Goal: Task Accomplishment & Management: Manage account settings

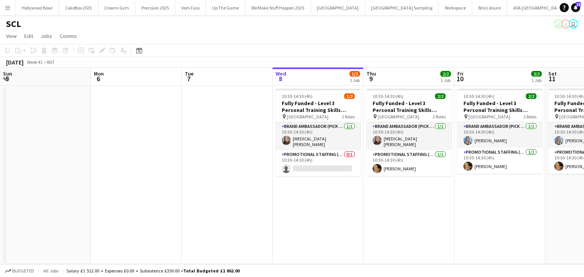
scroll to position [0, 239]
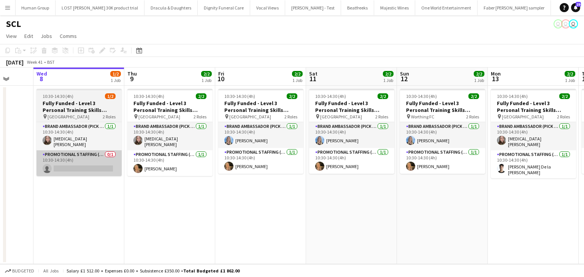
click at [96, 165] on app-card-role "Promotional Staffing (Brand Ambassadors) 0/1 10:30-14:30 (4h) single-neutral-ac…" at bounding box center [78, 163] width 85 height 26
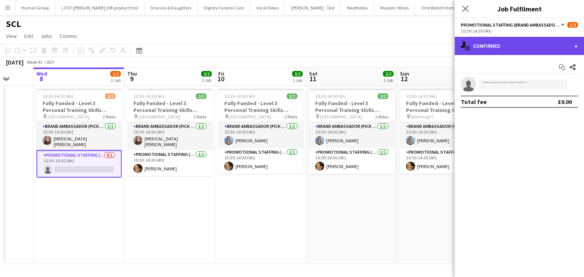
click at [497, 47] on div "single-neutral-actions-check-2 Confirmed" at bounding box center [519, 46] width 129 height 18
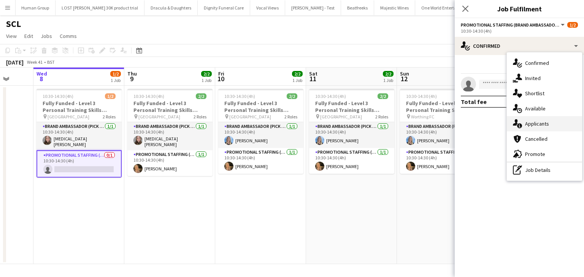
click at [524, 128] on div "single-neutral-actions-information Applicants" at bounding box center [544, 123] width 75 height 15
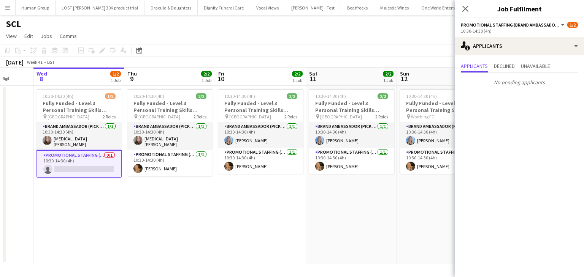
click at [412, 30] on app-page-menu "View Day view expanded Day view collapsed Month view Date picker Jump to today …" at bounding box center [292, 37] width 584 height 14
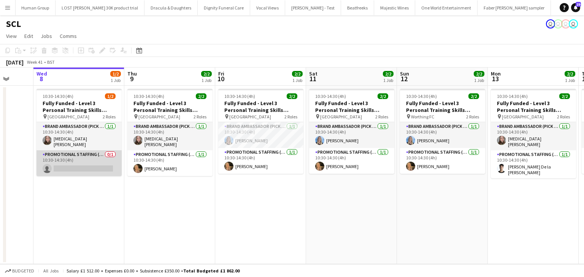
click at [78, 157] on app-card-role "Promotional Staffing (Brand Ambassadors) 0/1 10:30-14:30 (4h) single-neutral-ac…" at bounding box center [78, 163] width 85 height 26
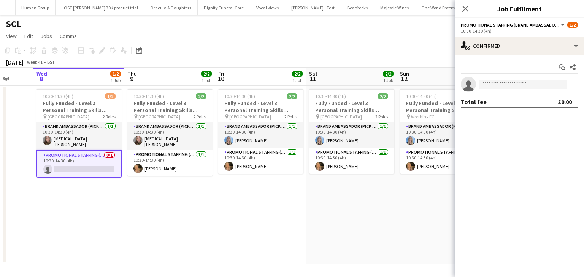
click at [185, 46] on app-toolbar "Copy Paste Paste Ctrl+V Paste with crew Ctrl+Shift+V Paste linked Job Delete Gr…" at bounding box center [292, 50] width 584 height 13
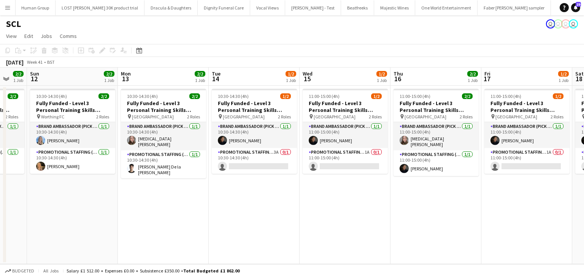
scroll to position [0, 257]
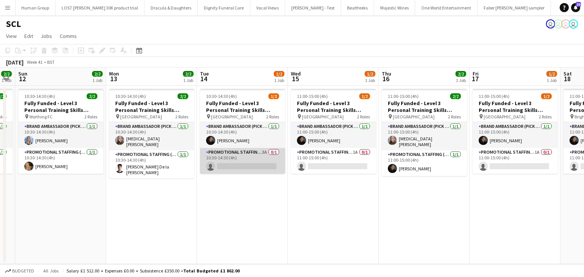
click at [240, 165] on app-card-role "Promotional Staffing (Brand Ambassadors) 3A 0/1 10:30-14:30 (4h) single-neutral…" at bounding box center [242, 161] width 85 height 26
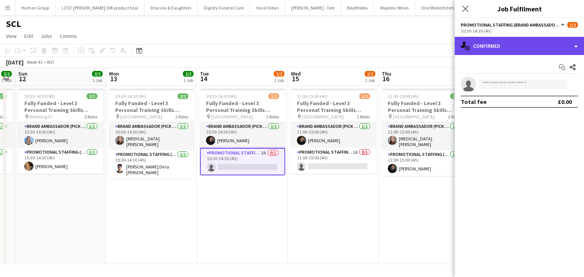
click at [516, 51] on div "single-neutral-actions-check-2 Confirmed" at bounding box center [519, 46] width 129 height 18
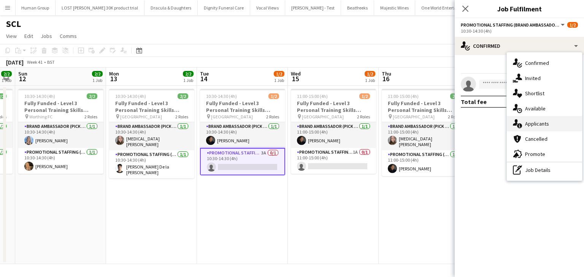
click at [532, 119] on div "single-neutral-actions-information Applicants" at bounding box center [544, 123] width 75 height 15
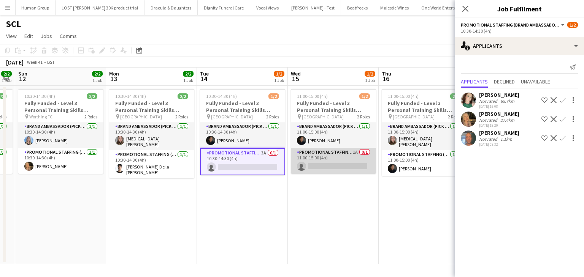
click at [356, 162] on app-card-role "Promotional Staffing (Brand Ambassadors) 1A 0/1 11:00-15:00 (4h) single-neutral…" at bounding box center [333, 161] width 85 height 26
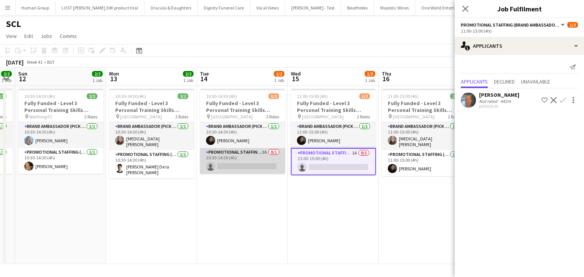
click at [273, 169] on app-card-role "Promotional Staffing (Brand Ambassadors) 3A 0/1 10:30-14:30 (4h) single-neutral…" at bounding box center [242, 161] width 85 height 26
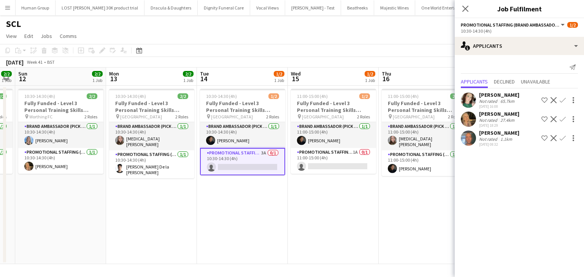
click at [259, 201] on app-date-cell "10:30-14:30 (4h) 1/2 Fully Funded - Level 3 Personal Training Skills Bootcamp p…" at bounding box center [242, 175] width 91 height 179
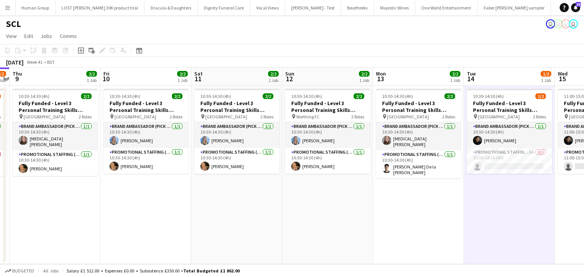
scroll to position [0, 263]
click at [10, 6] on app-icon "Menu" at bounding box center [8, 8] width 6 height 6
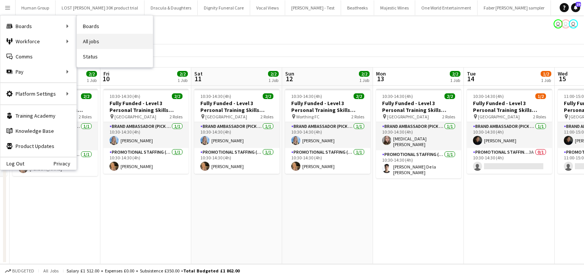
click at [94, 38] on link "All jobs" at bounding box center [115, 41] width 76 height 15
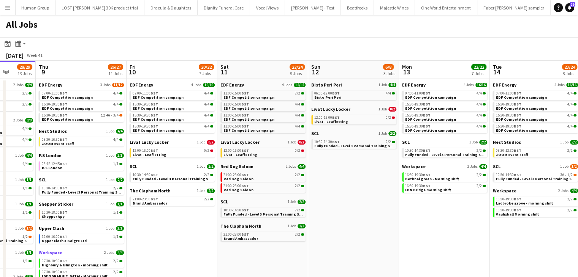
scroll to position [0, 328]
click at [230, 167] on span "Red Dog Saloon" at bounding box center [236, 167] width 33 height 6
click at [325, 83] on span "Bisto Peri Peri" at bounding box center [326, 85] width 31 height 6
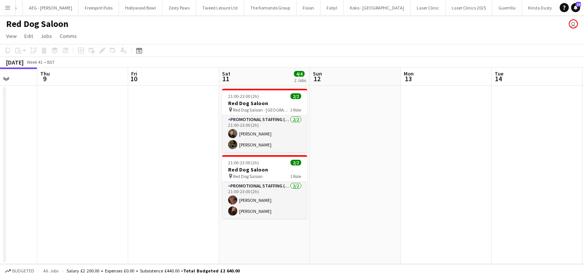
scroll to position [0, 338]
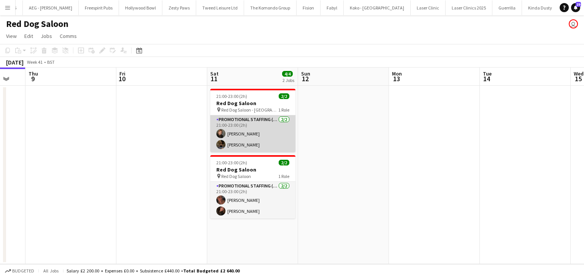
click at [242, 135] on app-card-role "Promotional Staffing (Brand Ambassadors) [DATE] 21:00-23:00 (2h) [PERSON_NAME] …" at bounding box center [252, 134] width 85 height 37
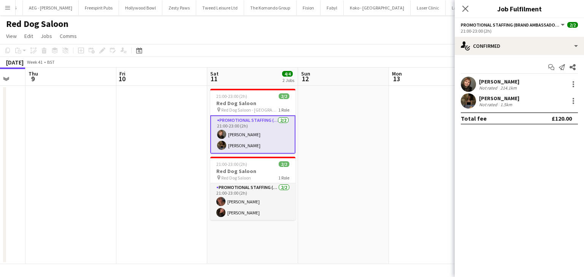
click at [469, 90] on app-user-avatar at bounding box center [468, 84] width 15 height 15
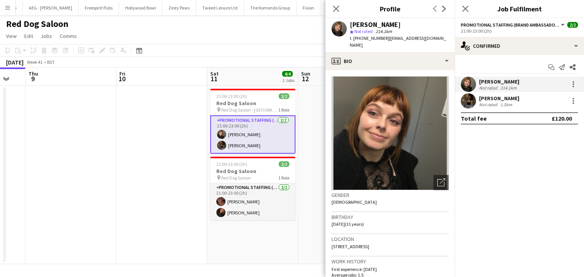
click at [463, 103] on app-user-avatar at bounding box center [468, 100] width 15 height 15
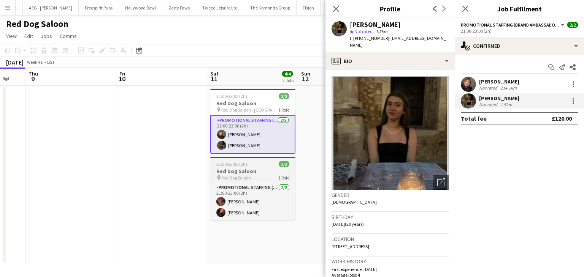
click at [264, 179] on div "pin Red Dog Saloon 1 Role" at bounding box center [252, 178] width 85 height 6
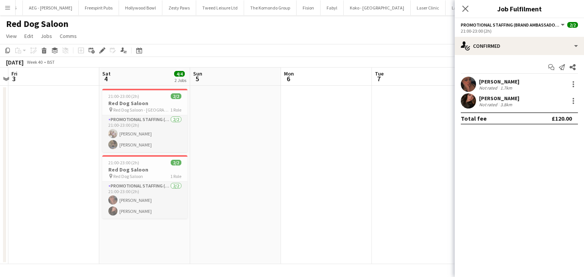
scroll to position [0, 206]
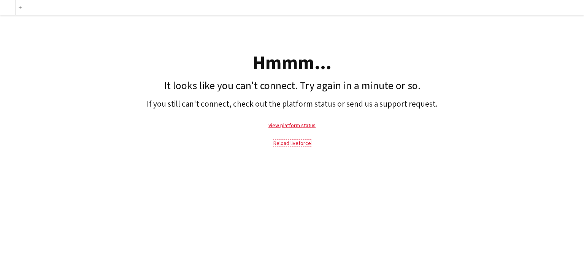
click at [284, 145] on link "Reload liveforce" at bounding box center [292, 143] width 38 height 7
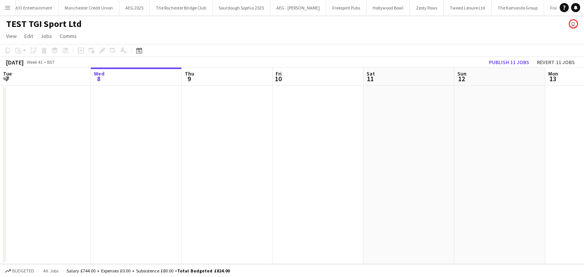
scroll to position [0, 2632]
click at [2, 8] on button "Menu" at bounding box center [7, 7] width 15 height 15
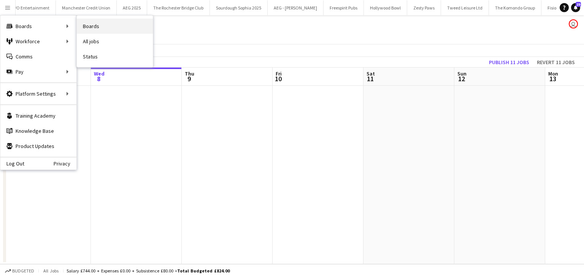
click at [89, 29] on link "Boards" at bounding box center [115, 26] width 76 height 15
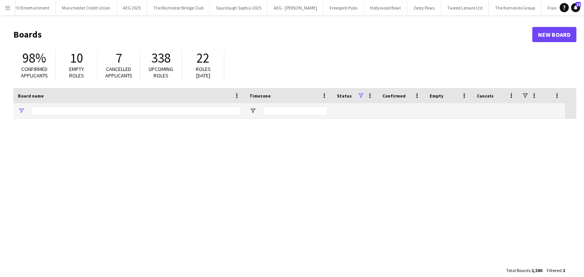
type input "***"
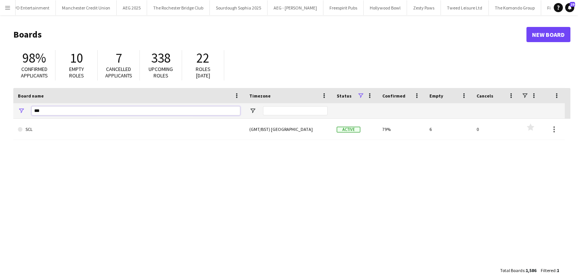
click at [105, 113] on input "***" at bounding box center [136, 110] width 209 height 9
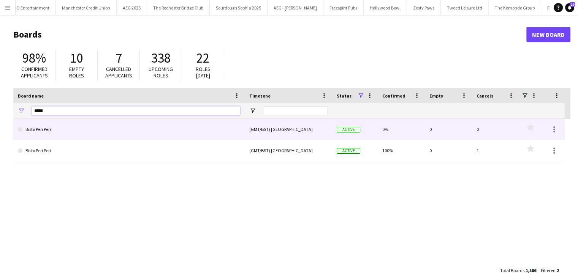
type input "*****"
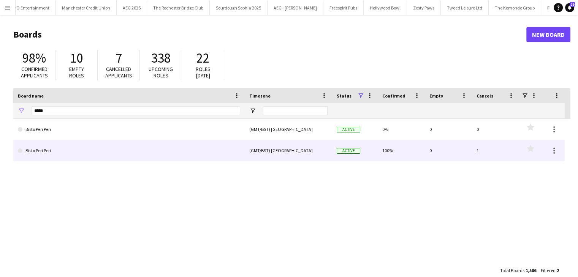
click at [63, 154] on link "Bisto Peri Peri" at bounding box center [129, 150] width 222 height 21
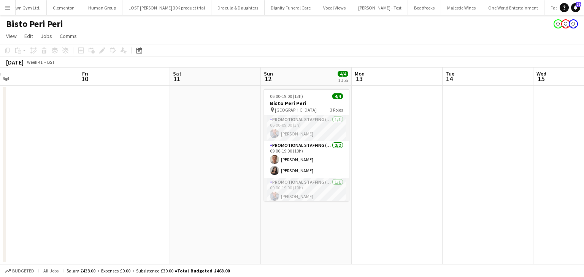
scroll to position [0, 193]
click at [312, 128] on app-card-role "Promotional Staffing (Team Leader) 1/1 06:00-09:00 (3h) SIMON GREIFF" at bounding box center [306, 129] width 85 height 26
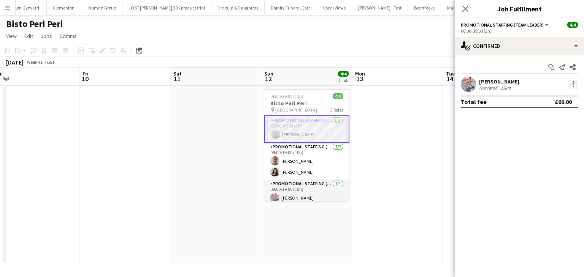
click at [575, 84] on div at bounding box center [573, 84] width 9 height 9
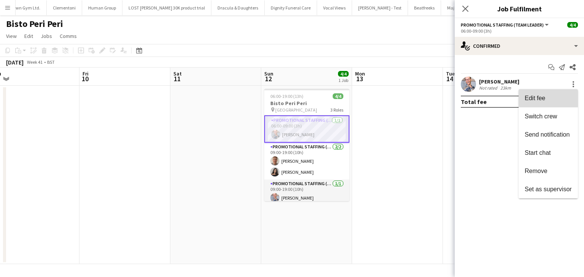
click at [532, 98] on span "Edit fee" at bounding box center [534, 98] width 21 height 6
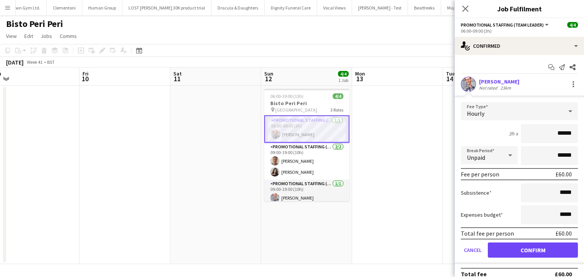
scroll to position [8, 0]
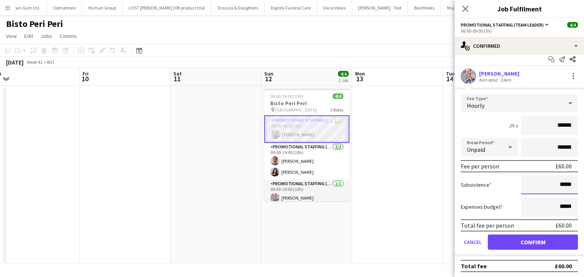
click at [556, 187] on input "*****" at bounding box center [549, 185] width 57 height 19
click at [313, 189] on app-card-role "Promotional Staffing (Team Leader) 1/1 09:00-19:00 (10h) SIMON GREIFF" at bounding box center [306, 193] width 85 height 26
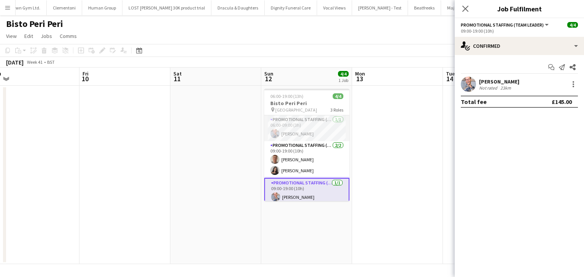
scroll to position [0, 0]
click at [568, 84] on div at bounding box center [572, 84] width 11 height 9
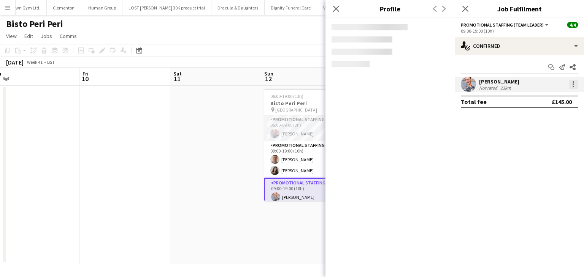
click at [574, 87] on div at bounding box center [573, 84] width 9 height 9
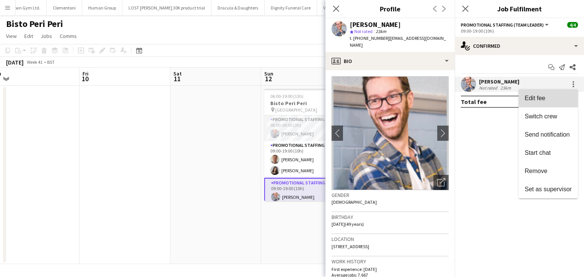
click at [541, 104] on button "Edit fee" at bounding box center [547, 98] width 59 height 18
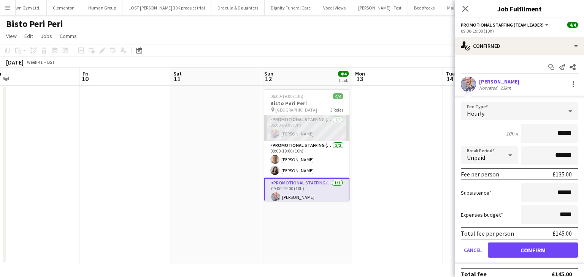
click at [298, 123] on app-card-role "Promotional Staffing (Team Leader) 1/1 06:00-09:00 (3h) SIMON GREIFF" at bounding box center [306, 129] width 85 height 26
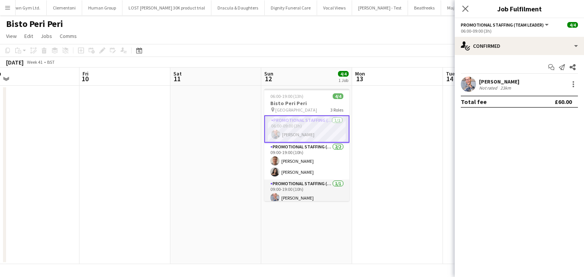
click at [317, 131] on app-card-role "Promotional Staffing (Team Leader) 1/1 06:00-09:00 (3h) SIMON GREIFF" at bounding box center [306, 129] width 85 height 27
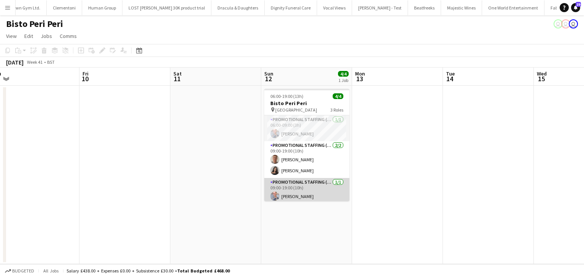
click at [306, 191] on app-card-role "Promotional Staffing (Team Leader) 1/1 09:00-19:00 (10h) SIMON GREIFF" at bounding box center [306, 191] width 85 height 26
